Goal: Task Accomplishment & Management: Manage account settings

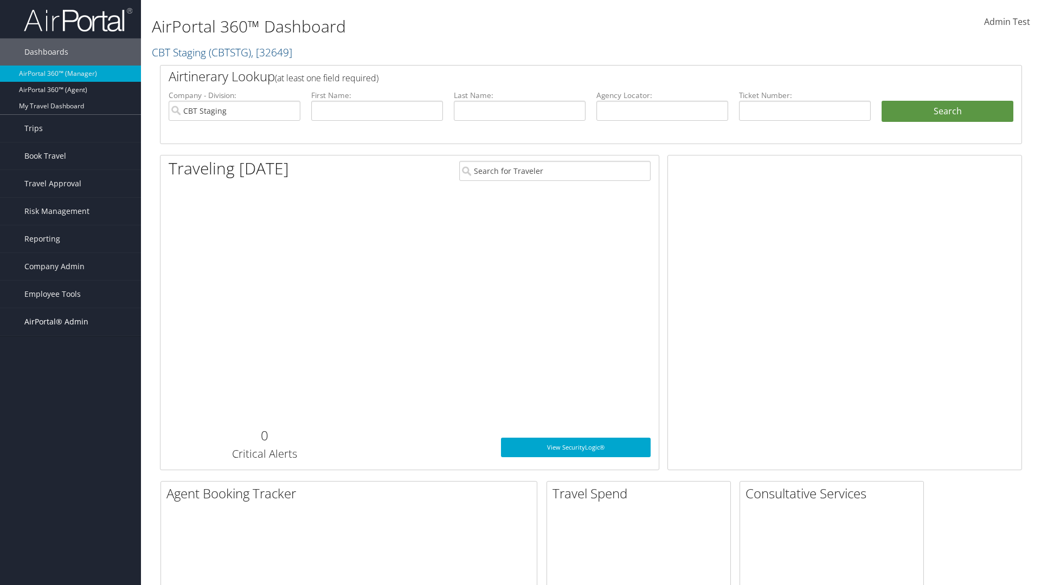
click at [70, 322] on span "AirPortal® Admin" at bounding box center [56, 321] width 64 height 27
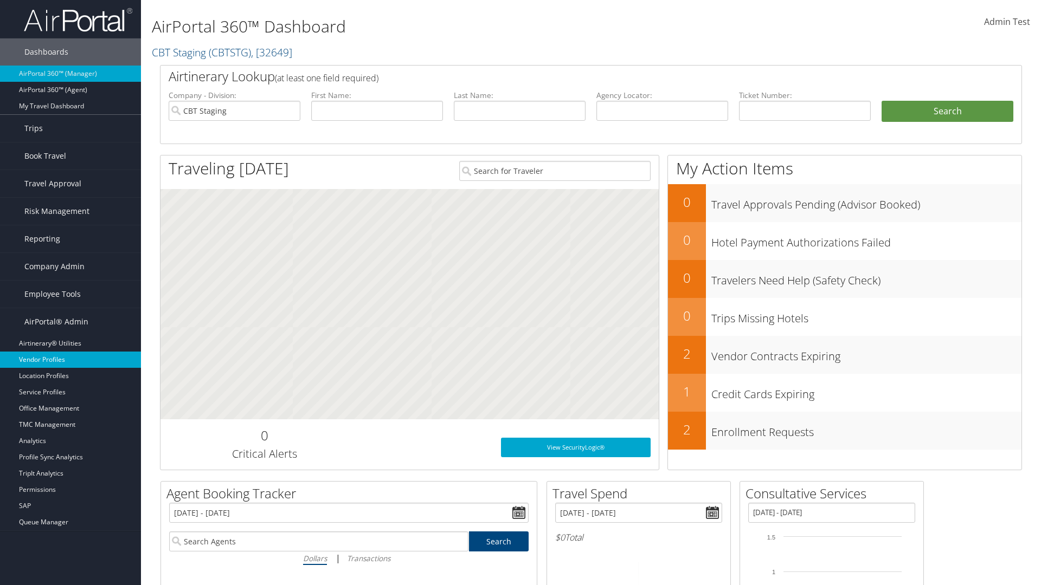
click at [70, 360] on link "Vendor Profiles" at bounding box center [70, 360] width 141 height 16
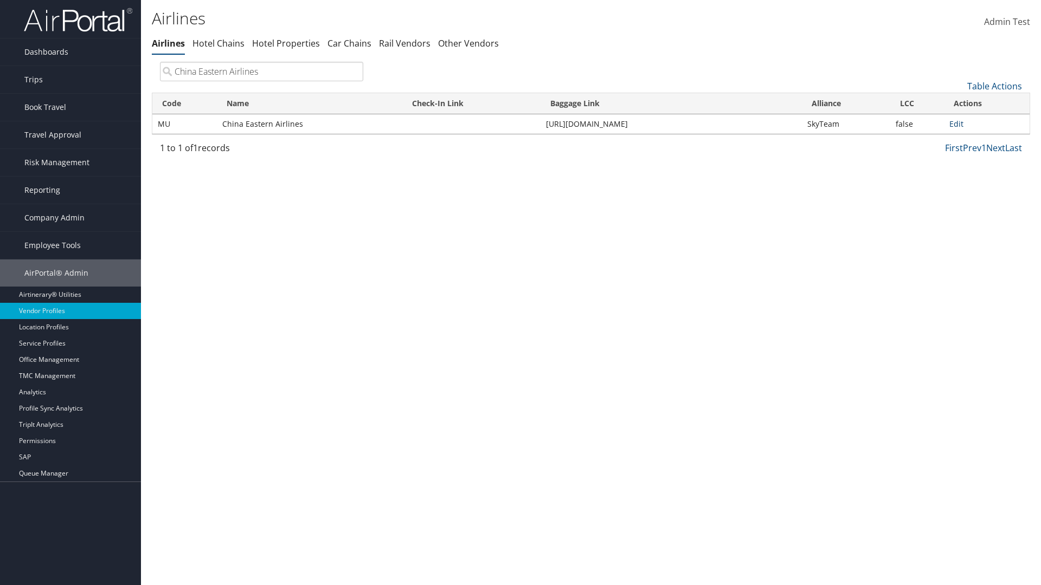
type input "China Eastern Airlines"
click at [956, 124] on link "Edit" at bounding box center [956, 124] width 14 height 10
select select "1"
